Goal: Transaction & Acquisition: Obtain resource

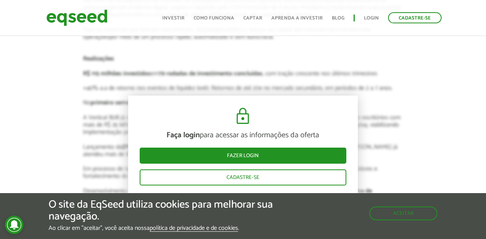
scroll to position [867, 0]
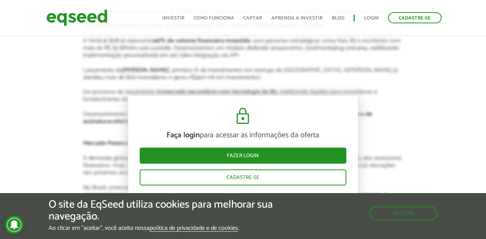
click at [339, 64] on article "Faça login para acessar as informações da oferta Fazer login Cadastre-se Resumo…" at bounding box center [243, 223] width 320 height 983
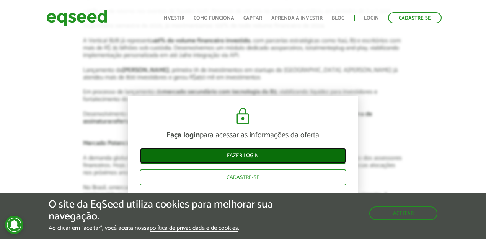
click at [296, 152] on link "Fazer login" at bounding box center [243, 156] width 207 height 16
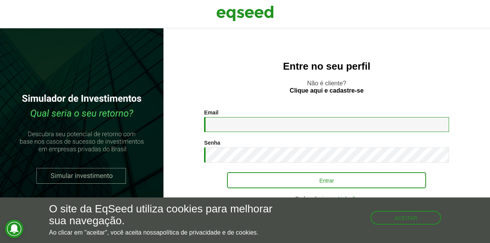
type input "**********"
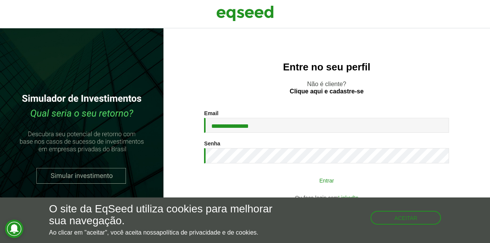
click at [297, 180] on button "Entrar" at bounding box center [326, 180] width 199 height 15
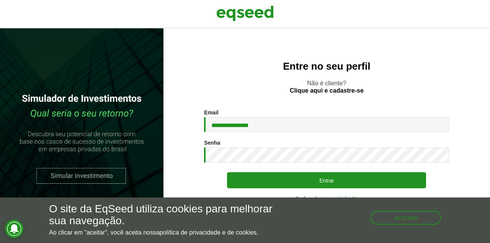
click at [449, 68] on h2 "Entre no seu perfil" at bounding box center [327, 66] width 296 height 11
click at [238, 16] on img at bounding box center [244, 13] width 57 height 19
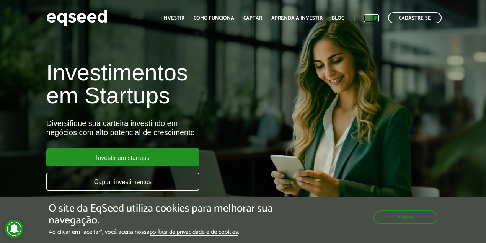
click at [373, 16] on link "Login" at bounding box center [371, 18] width 15 height 5
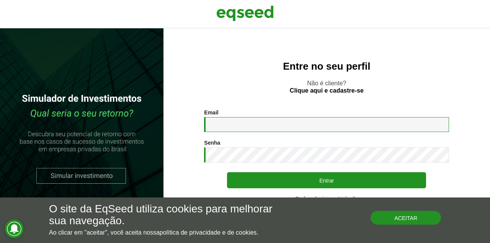
type input "**********"
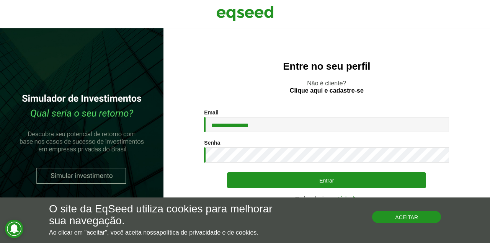
click at [427, 215] on button "Aceitar" at bounding box center [406, 217] width 69 height 12
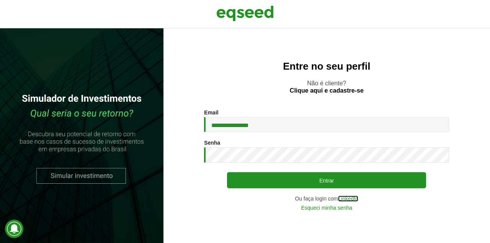
click at [342, 198] on link "LinkedIn" at bounding box center [348, 198] width 20 height 5
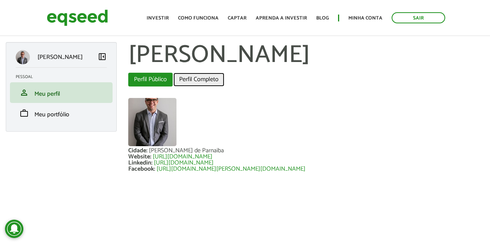
click at [212, 81] on link "Perfil Completo" at bounding box center [198, 80] width 51 height 14
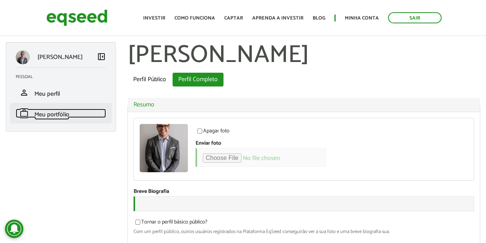
click at [66, 116] on span "Meu portfólio" at bounding box center [51, 114] width 35 height 10
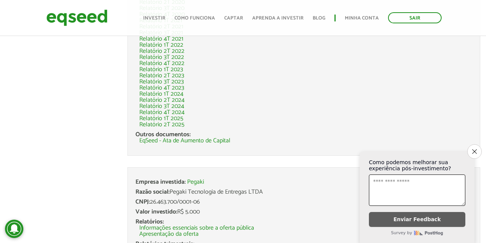
scroll to position [484, 0]
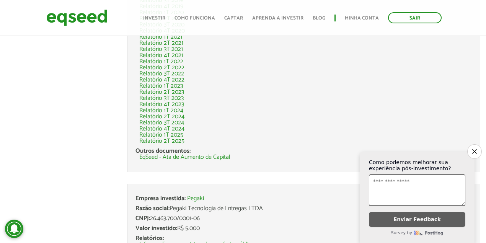
click at [472, 149] on icon "Close survey" at bounding box center [474, 151] width 5 height 5
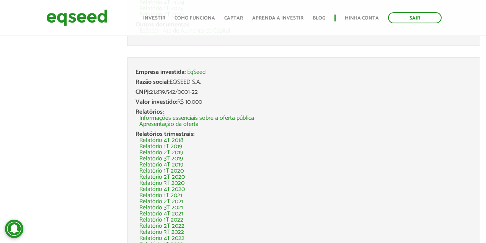
scroll to position [306, 0]
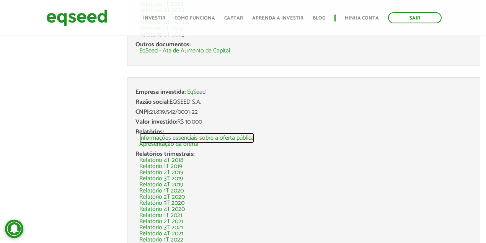
click at [194, 139] on link "Informações essenciais sobre a oferta pública" at bounding box center [196, 138] width 115 height 6
